Goal: Check status: Check status

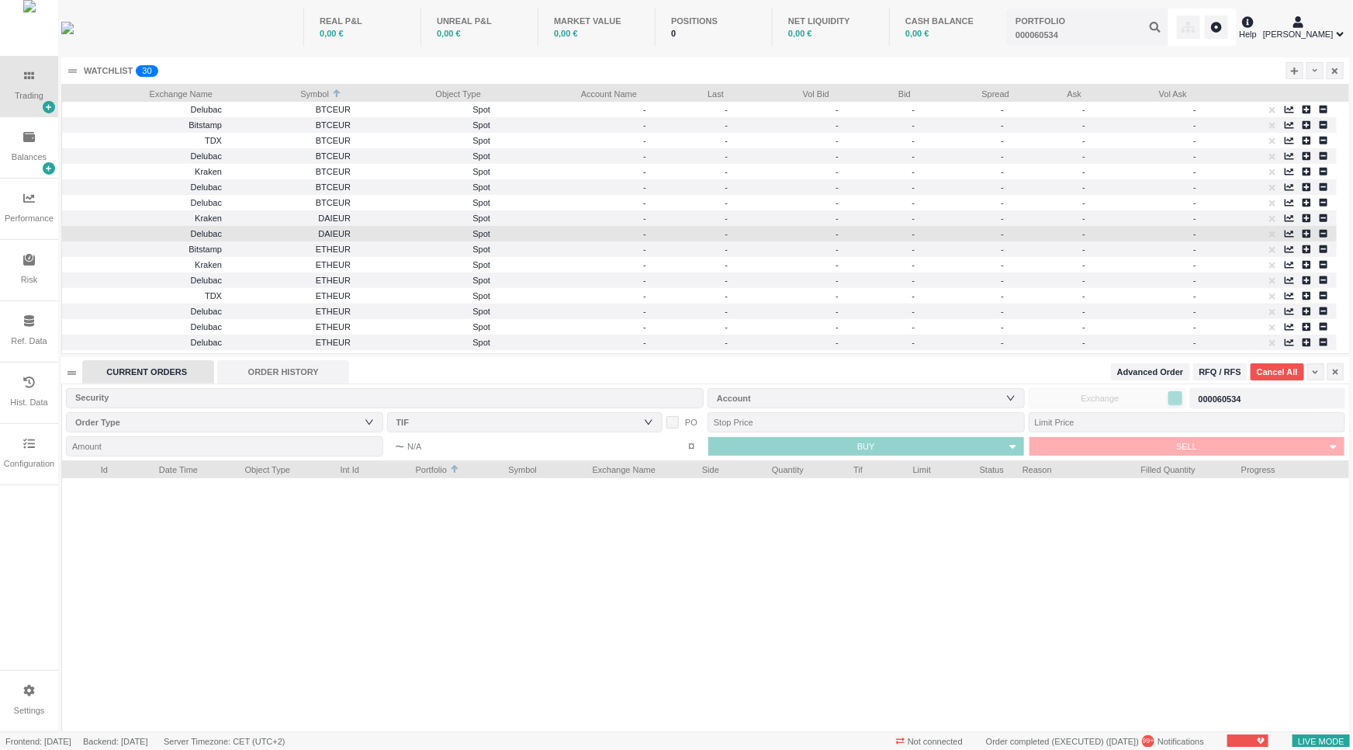
scroll to position [269, 1287]
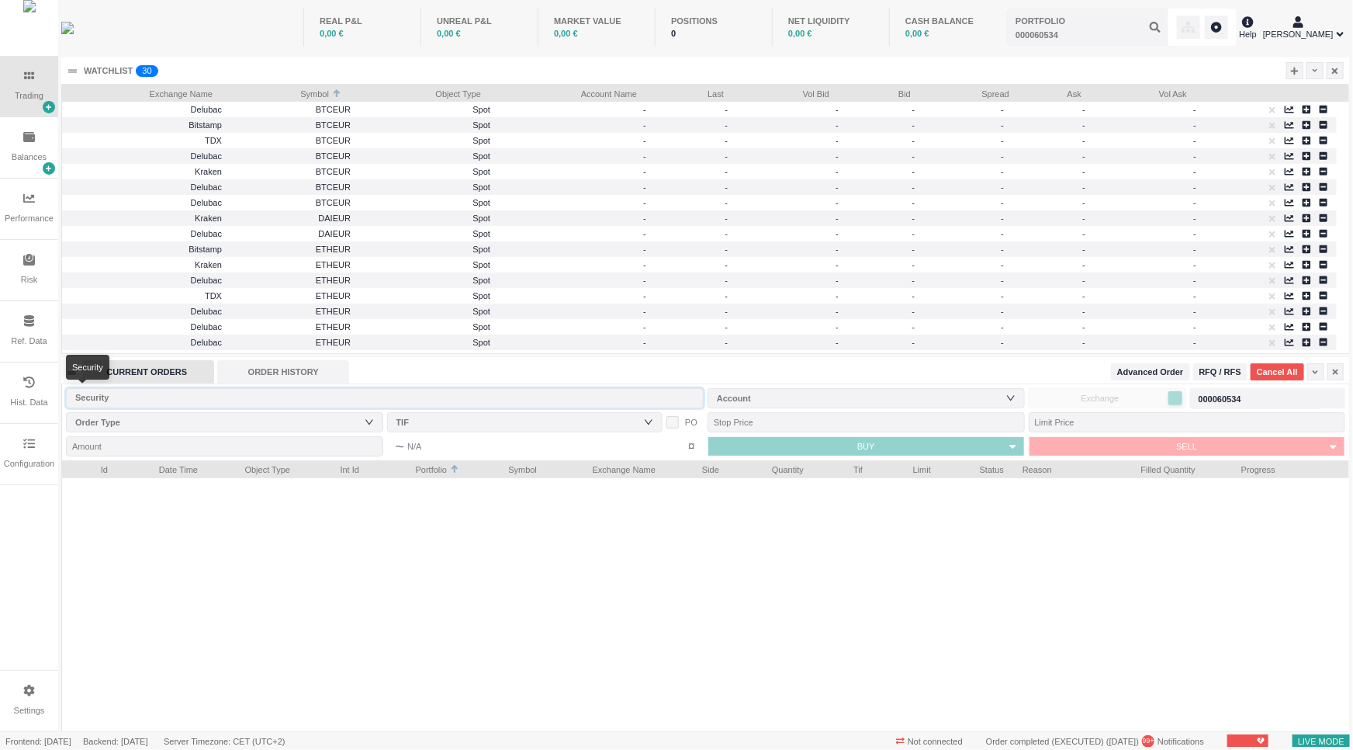
click at [414, 388] on input "text" at bounding box center [385, 398] width 638 height 20
click at [291, 372] on div "ORDER HISTORY" at bounding box center [283, 371] width 132 height 23
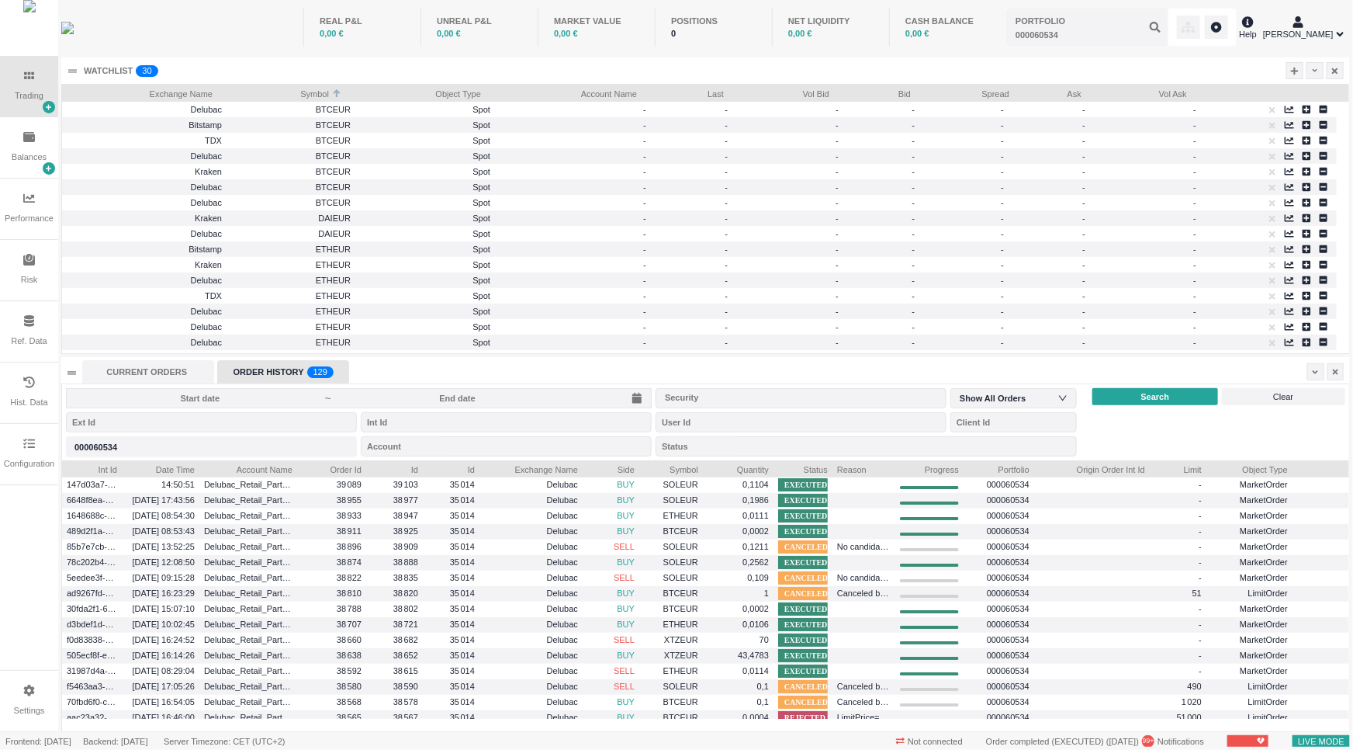
click at [430, 397] on input at bounding box center [458, 398] width 250 height 12
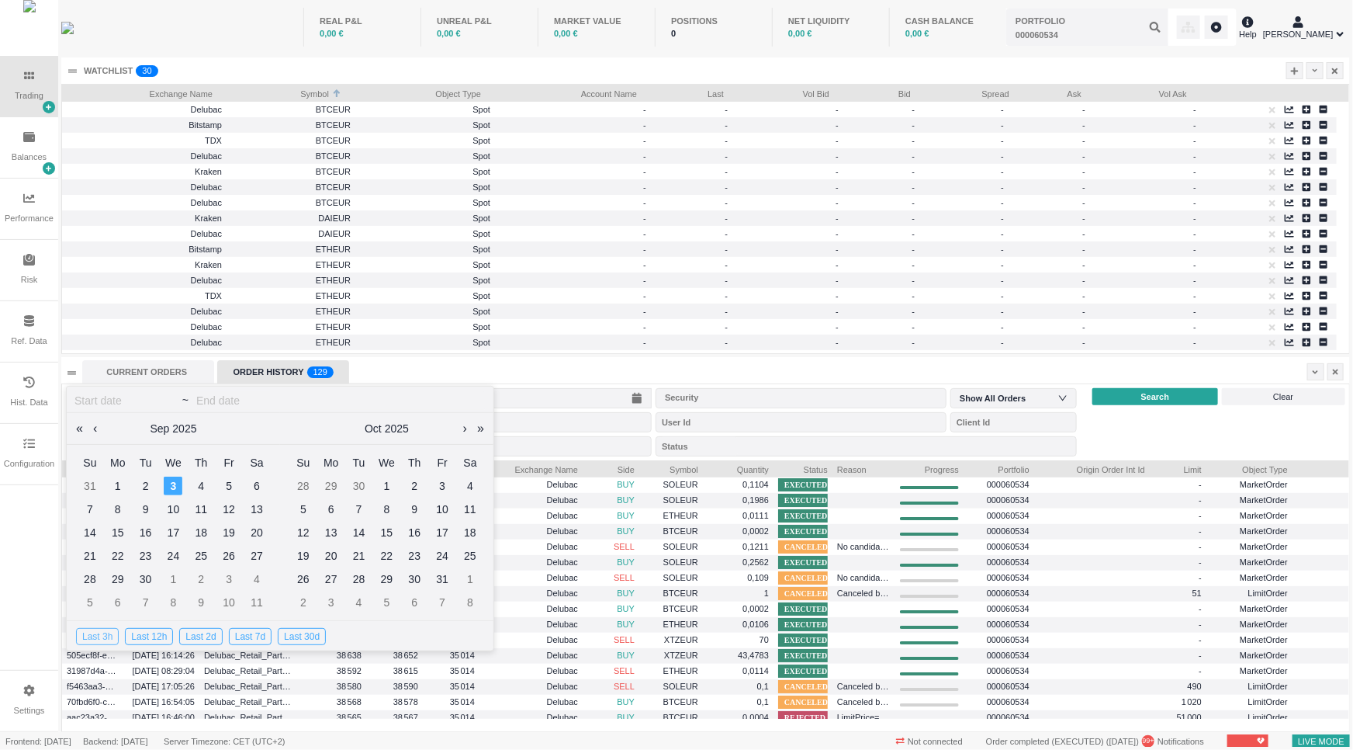
click at [101, 634] on div "Last 3h" at bounding box center [97, 636] width 43 height 17
type input "[DATE]"
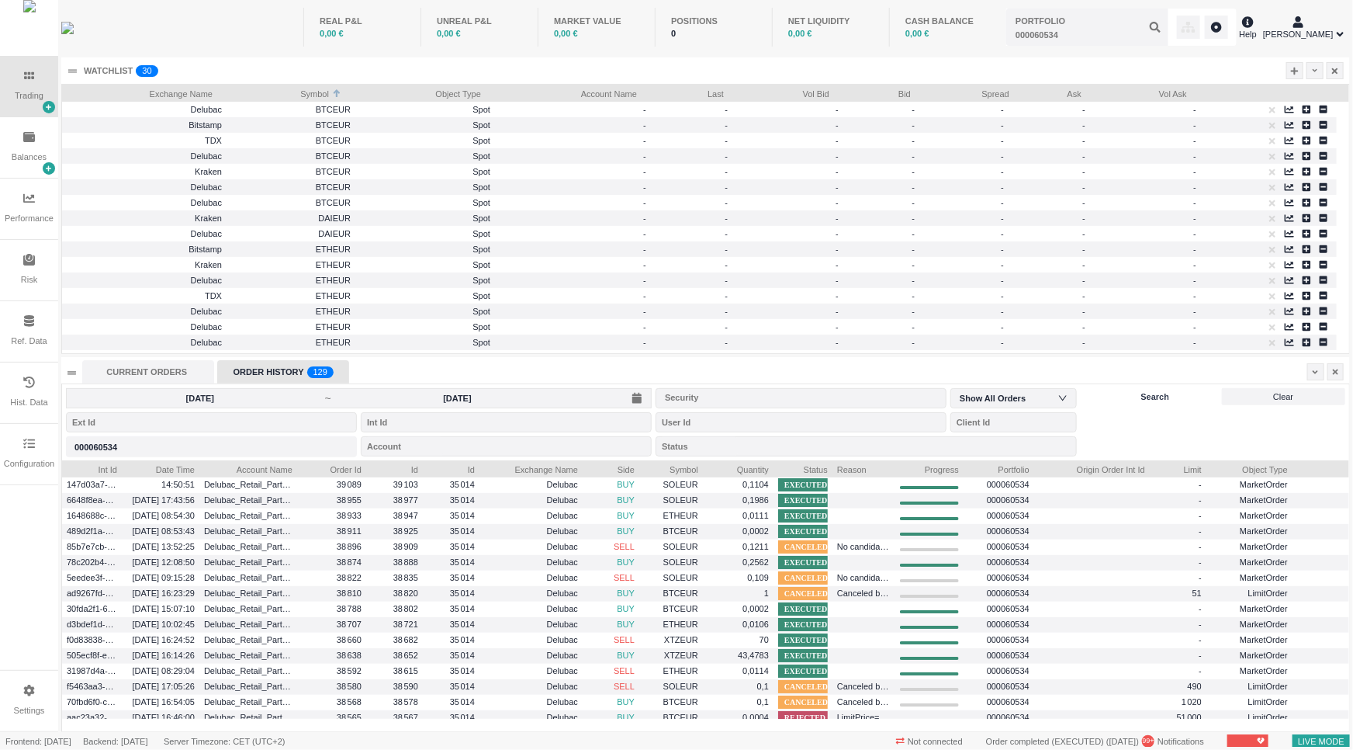
click at [1190, 393] on div "Search" at bounding box center [1155, 396] width 125 height 17
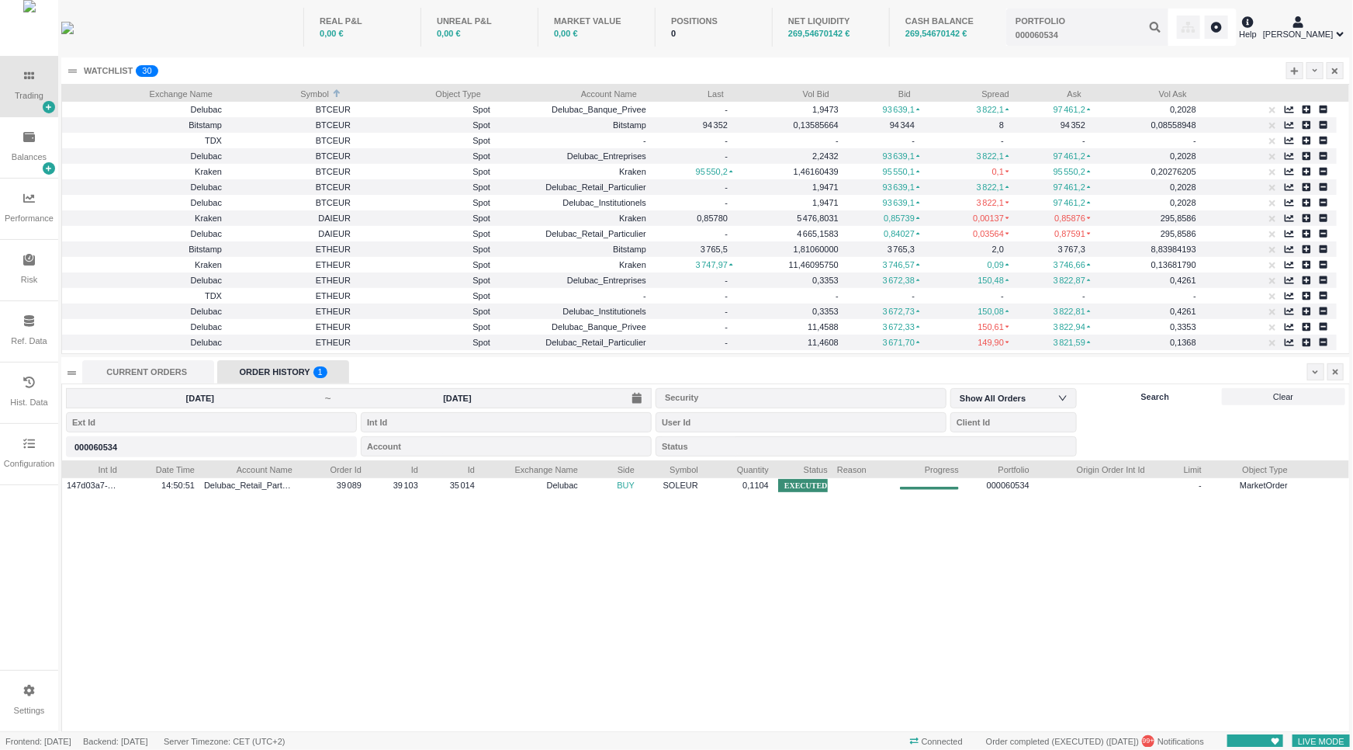
click at [1111, 397] on div "Search" at bounding box center [1155, 396] width 125 height 17
click at [1131, 399] on div "Search" at bounding box center [1155, 396] width 125 height 17
click at [463, 396] on input "[DATE]" at bounding box center [458, 398] width 250 height 12
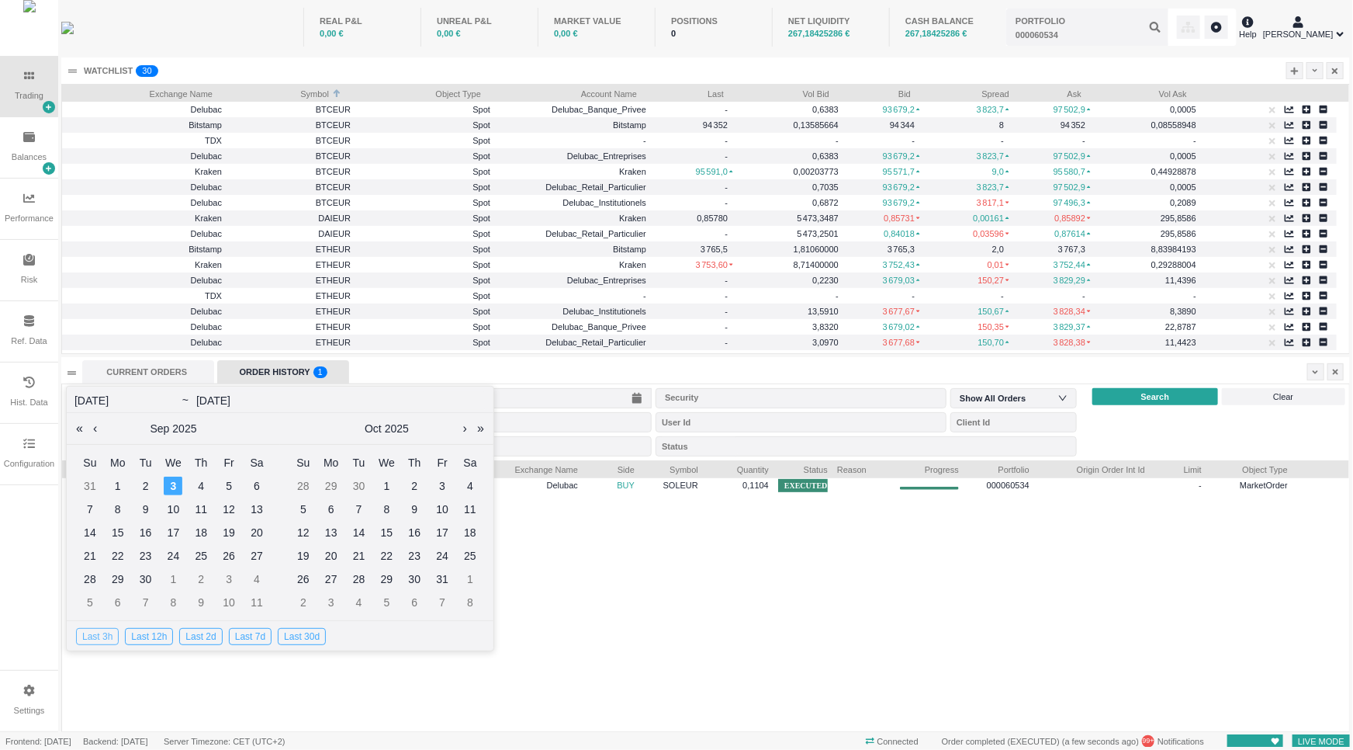
click at [96, 632] on div "Last 3h" at bounding box center [97, 636] width 43 height 17
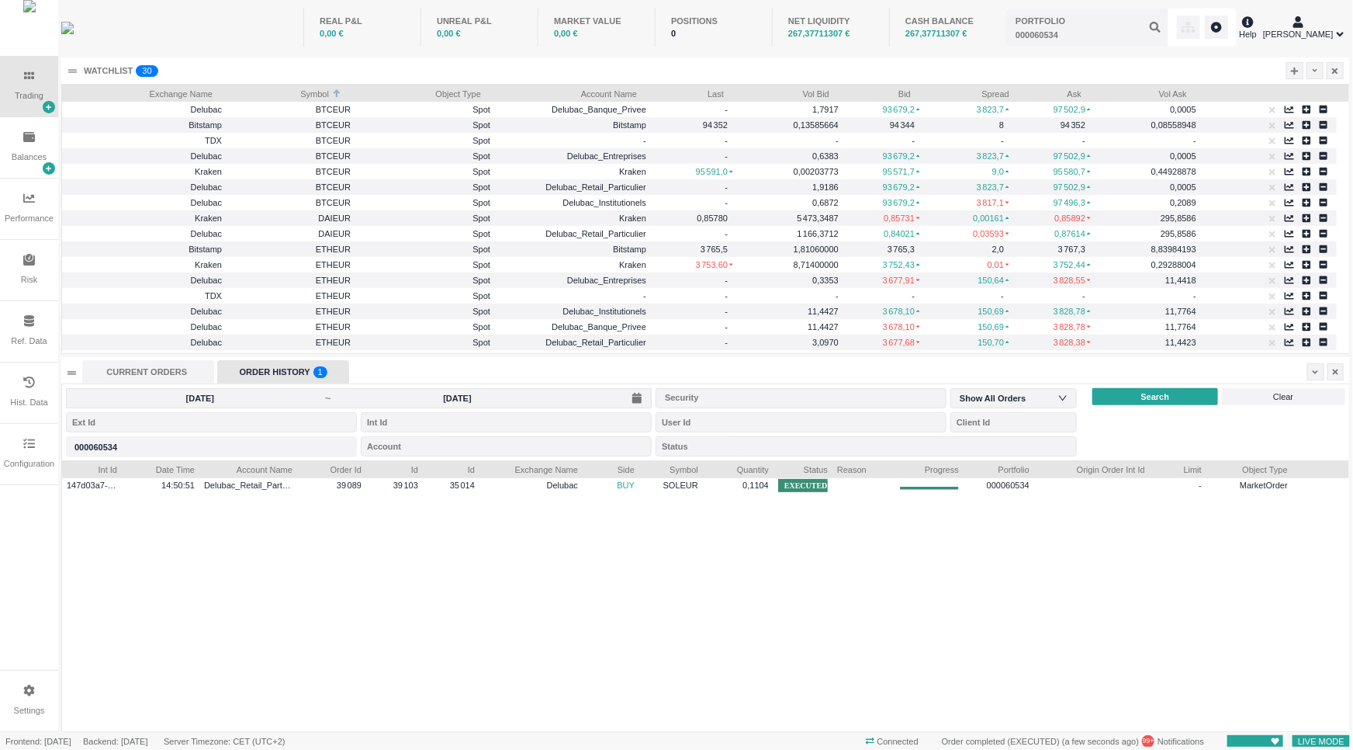
click at [1128, 378] on div "CURRENT ORDERS ORDER HISTORY 0 1 2 3 4 5 6 7 8 9 0 1 2 3 4 5 6 7 8 9 0 1 2 3 4 …" at bounding box center [703, 371] width 1242 height 23
click at [1123, 396] on div "Search" at bounding box center [1155, 396] width 125 height 17
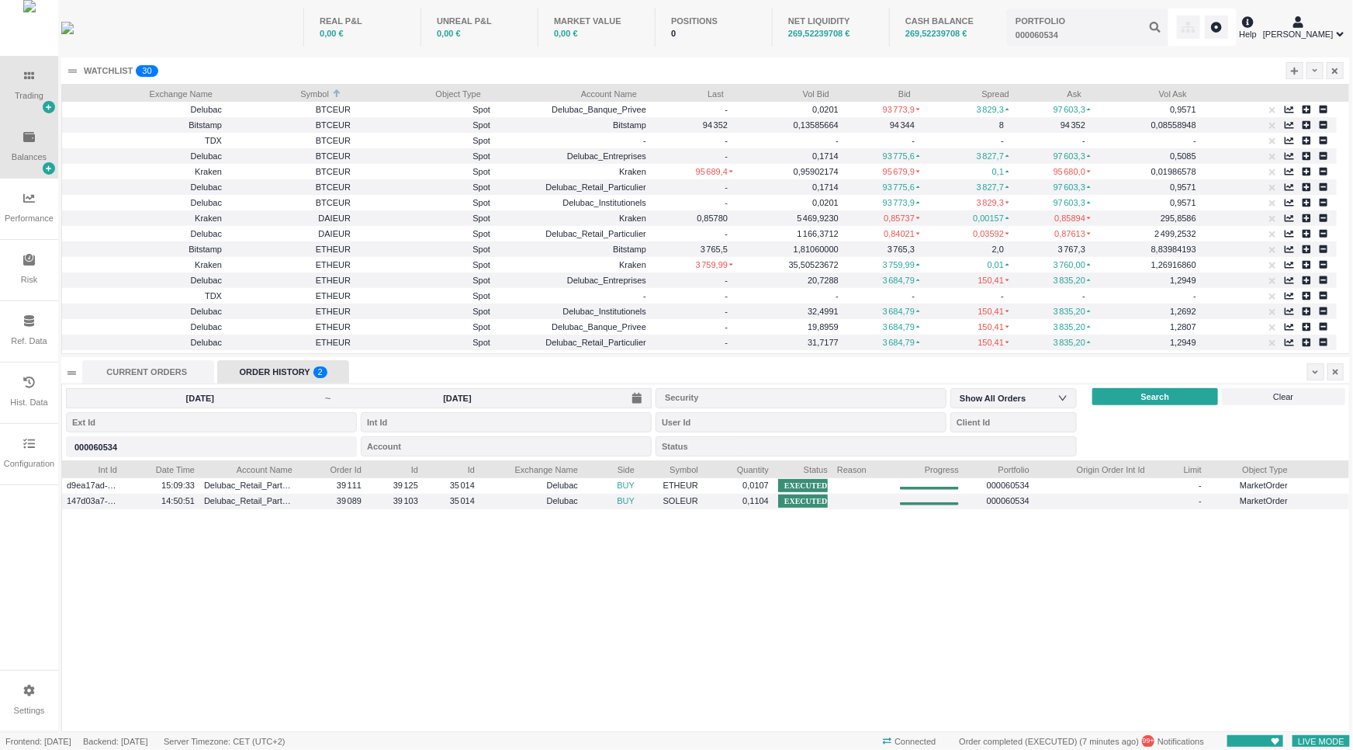
click at [26, 168] on div "Balances" at bounding box center [29, 147] width 58 height 61
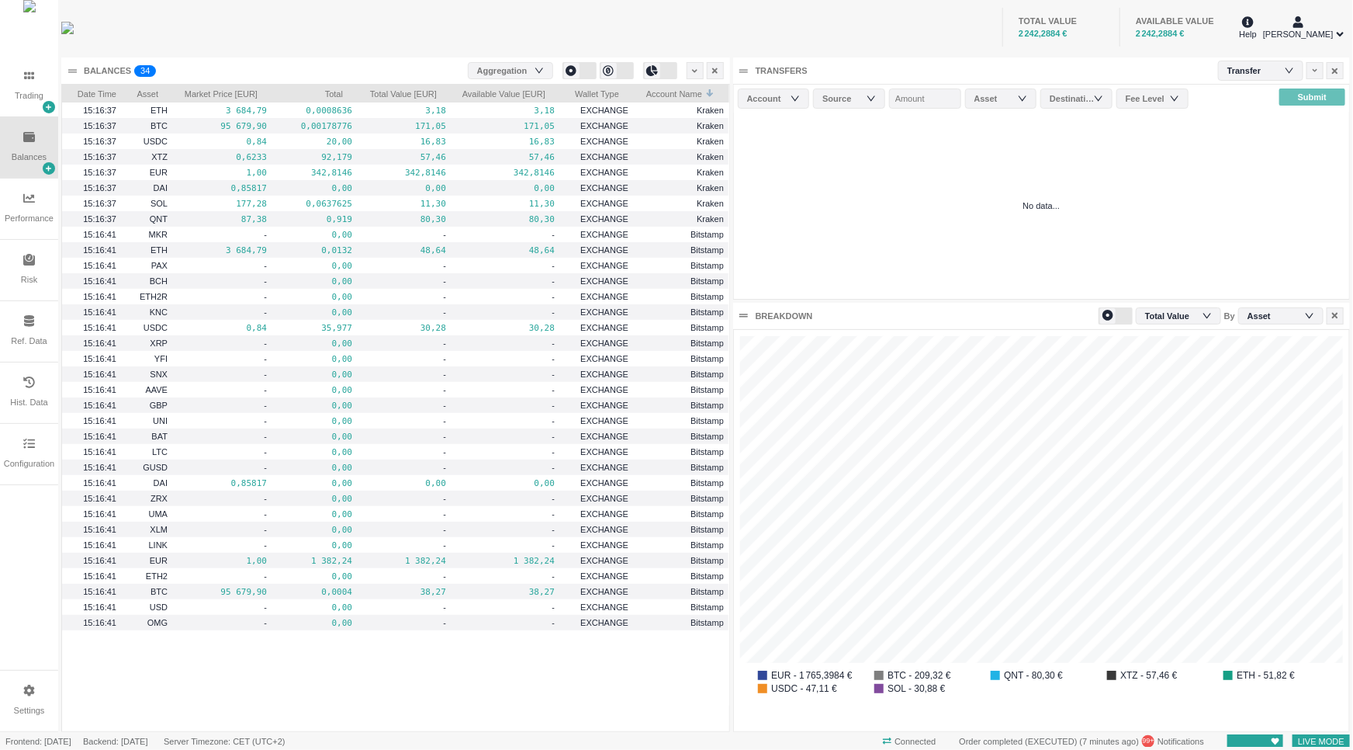
scroll to position [401, 615]
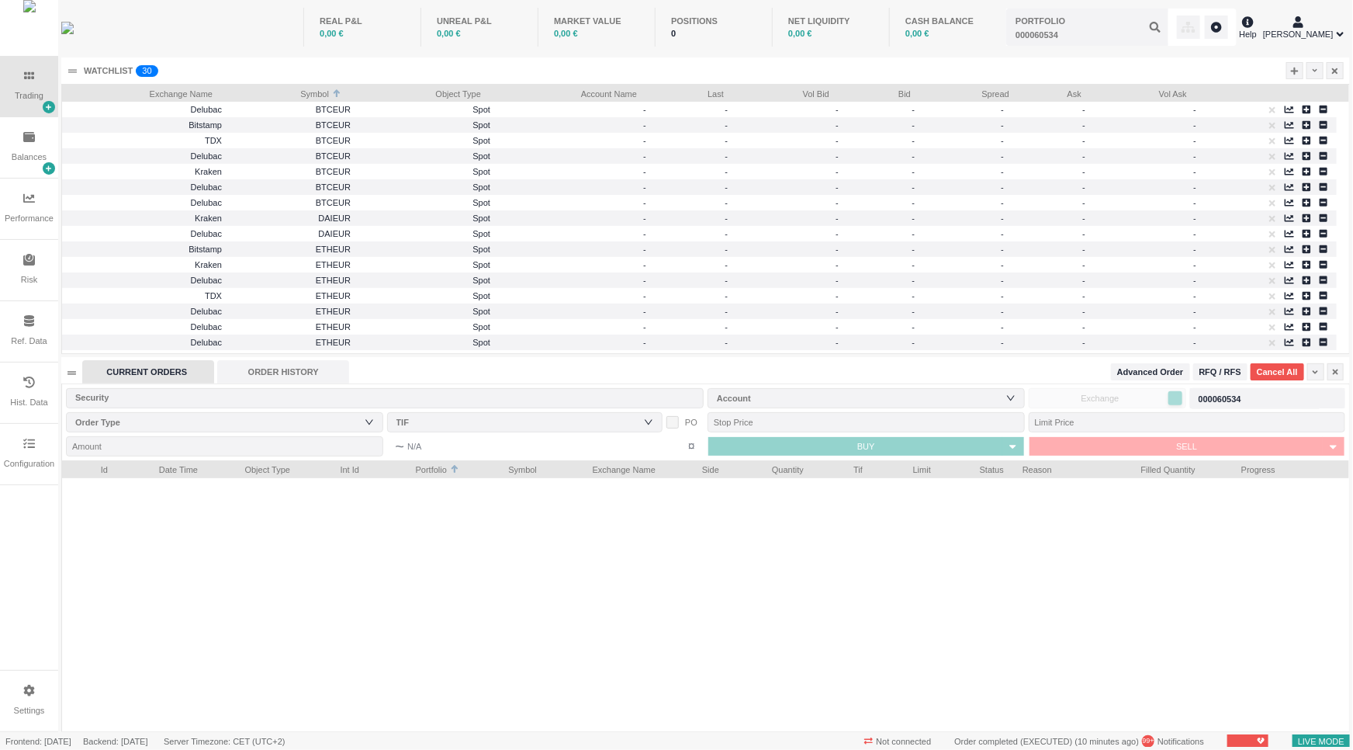
scroll to position [269, 1287]
click at [375, 401] on div "Security" at bounding box center [381, 398] width 612 height 16
click at [272, 375] on div "ORDER HISTORY" at bounding box center [283, 371] width 132 height 23
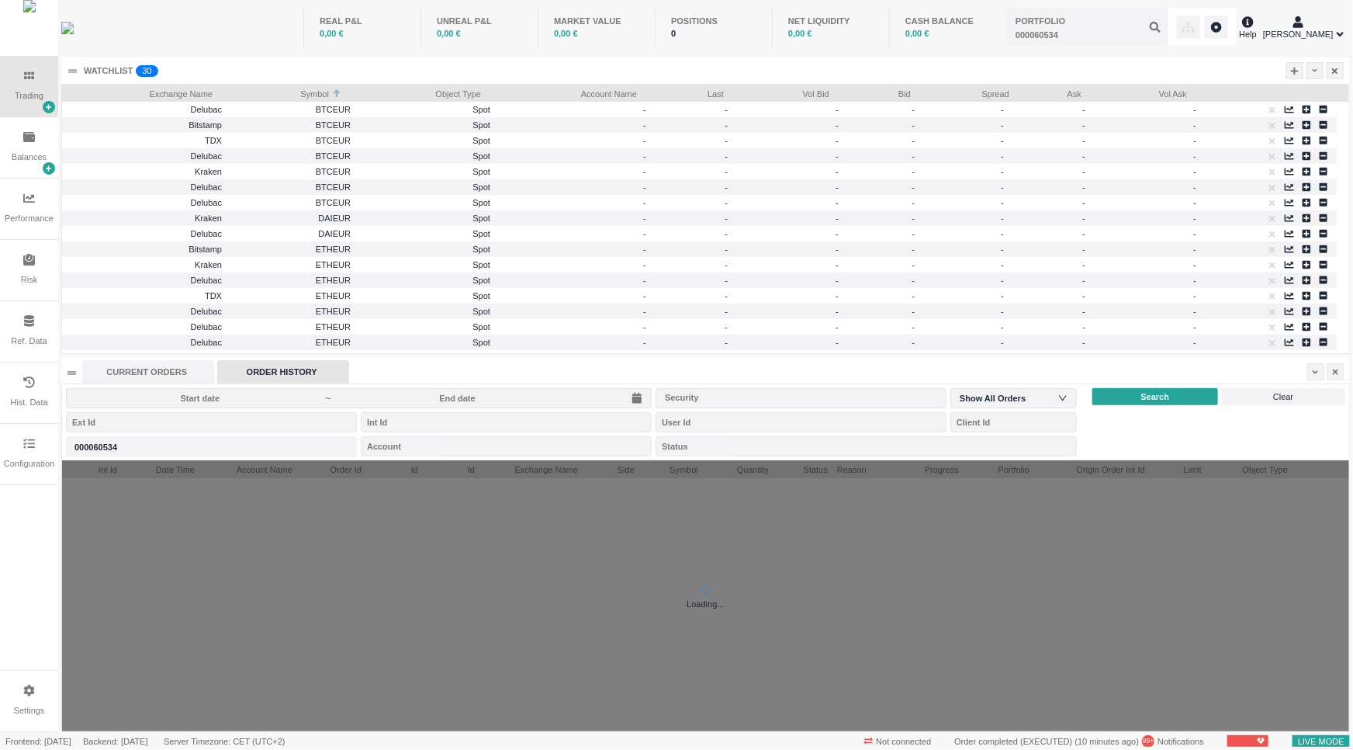
scroll to position [269, 1287]
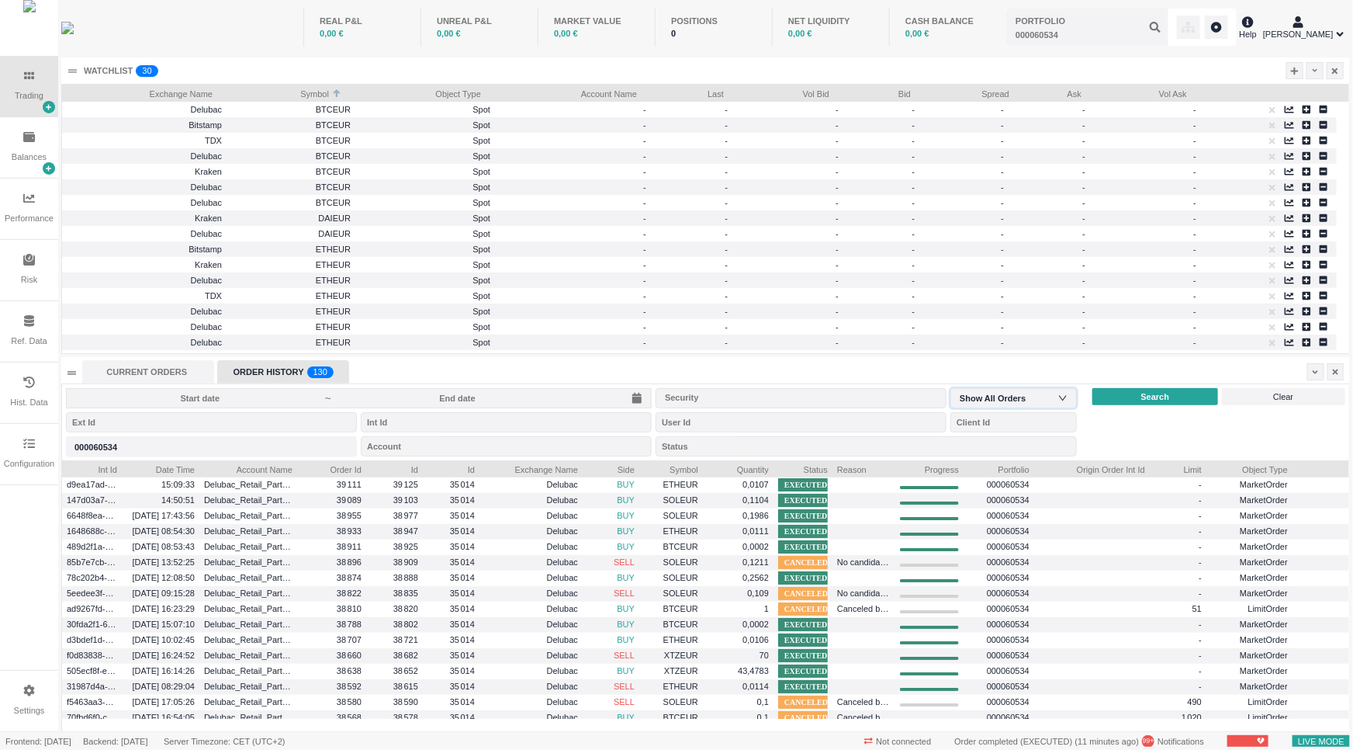
click at [1071, 400] on div "Show All Orders" at bounding box center [1014, 398] width 126 height 20
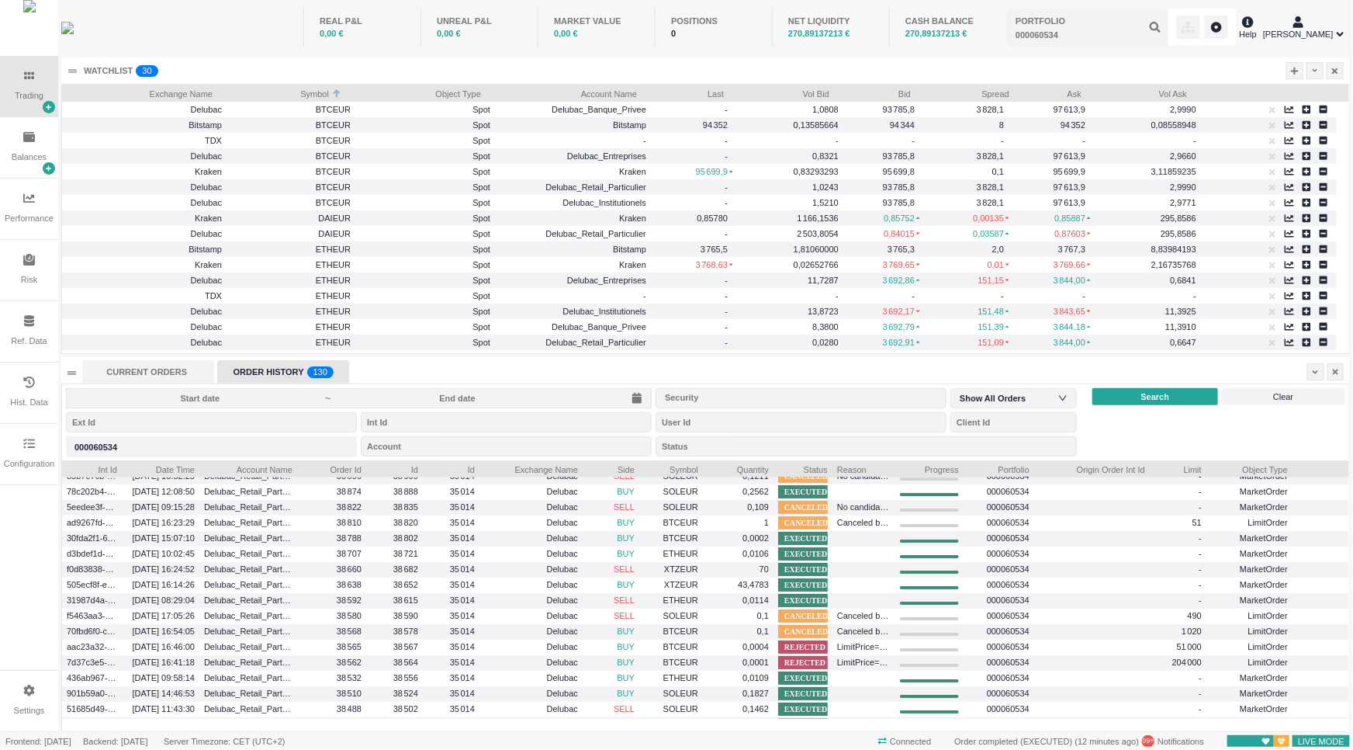
scroll to position [0, 0]
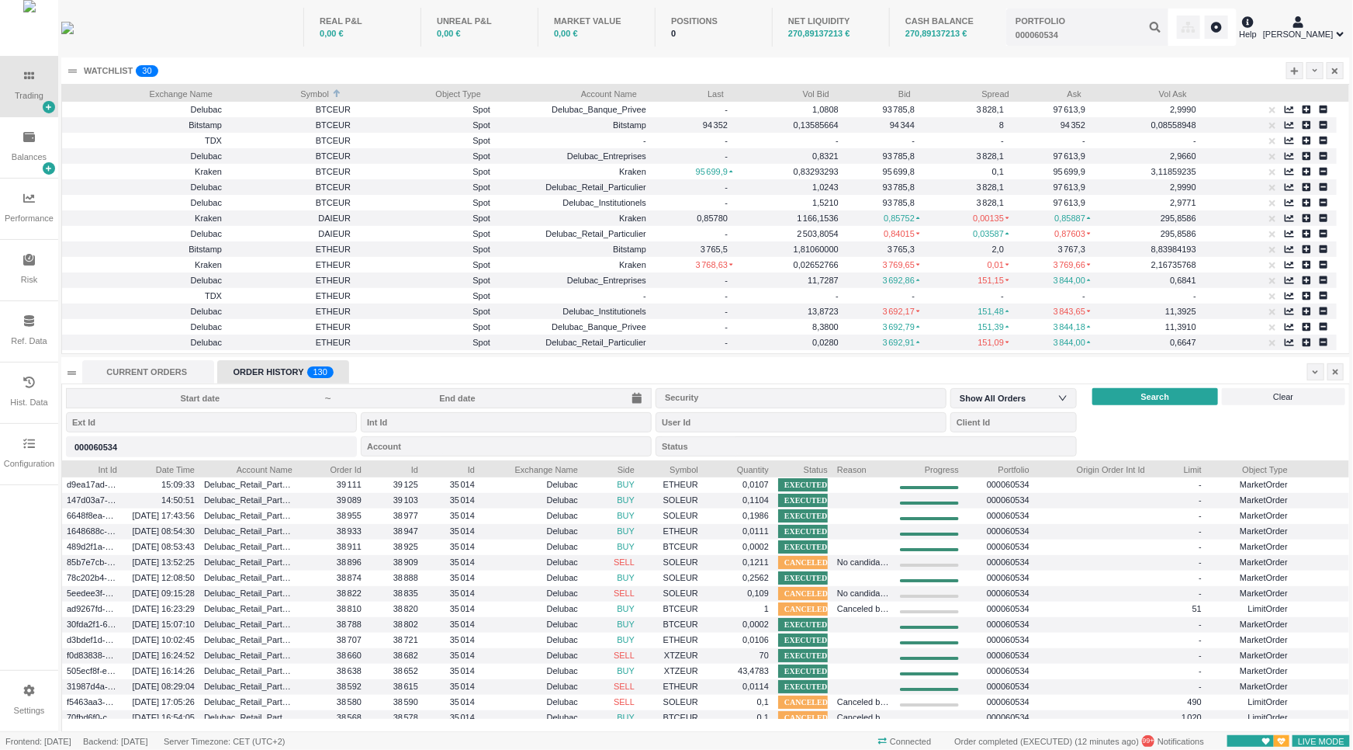
click at [246, 375] on div "ORDER HISTORY 0 1 2 3 4 5 6 7 8 9 0 1 2 3 4 5 6 7 8 9 0 1 2 3 4 5 6 7 8 9 0 1 2…" at bounding box center [283, 371] width 132 height 23
click at [405, 393] on input at bounding box center [458, 398] width 250 height 12
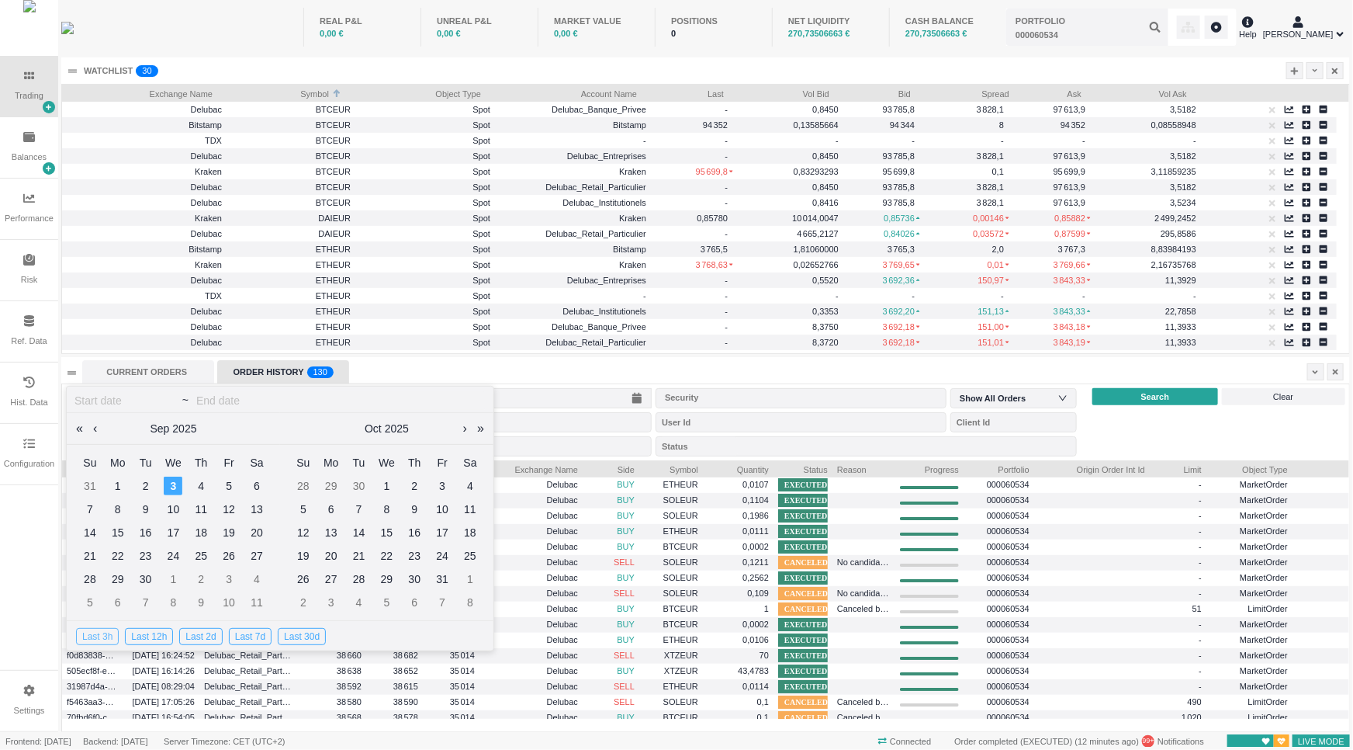
click at [87, 633] on div "Last 3h" at bounding box center [97, 636] width 43 height 17
type input "[DATE]"
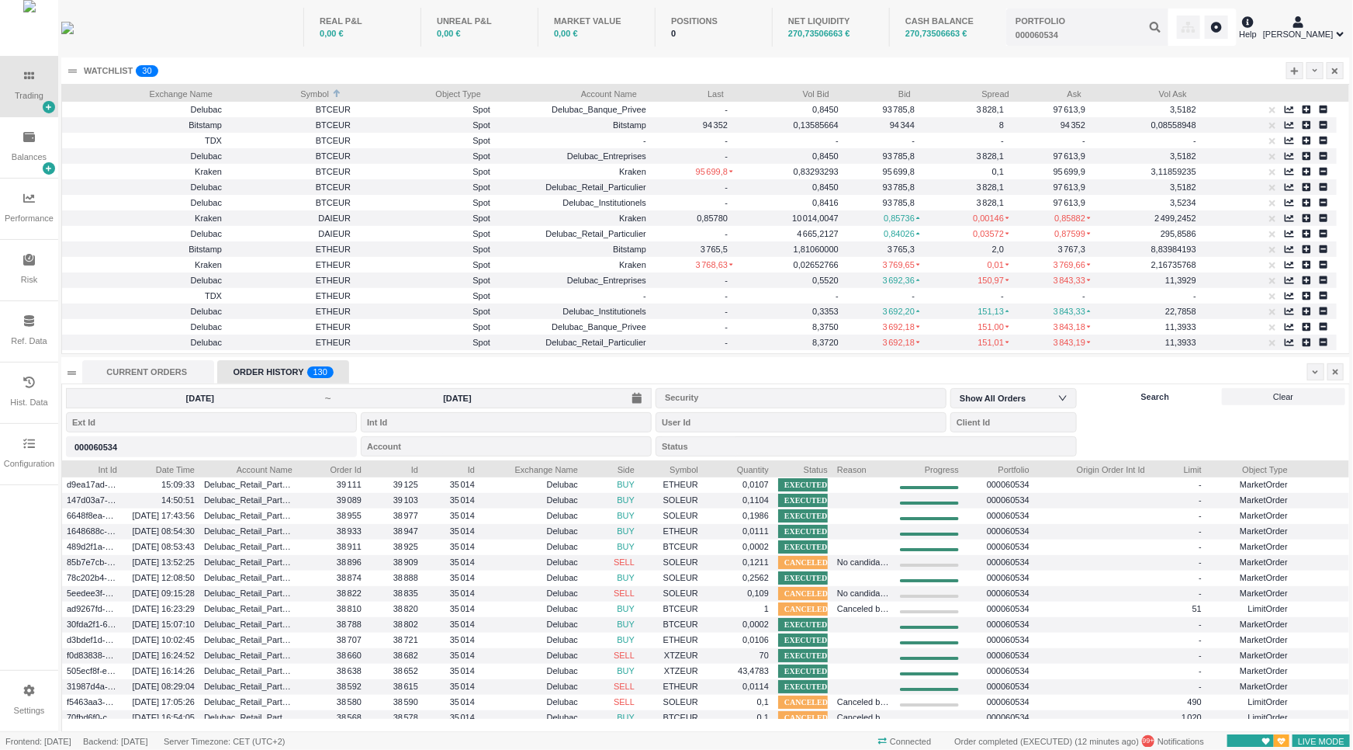
click at [1167, 394] on span "Search" at bounding box center [1156, 396] width 29 height 13
